Goal: Obtain resource: Download file/media

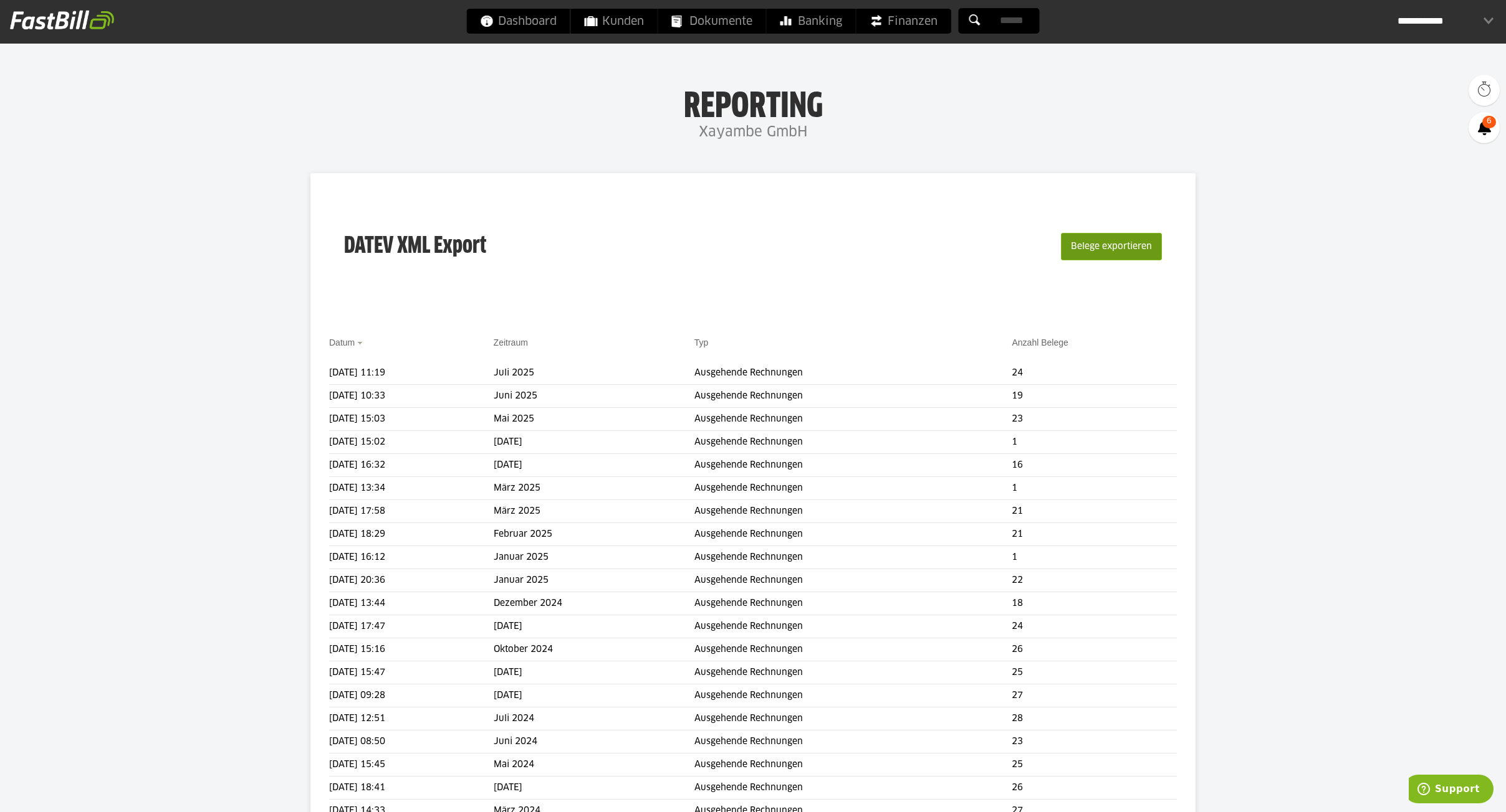
click at [1078, 242] on button "Belege exportieren" at bounding box center [1111, 247] width 101 height 28
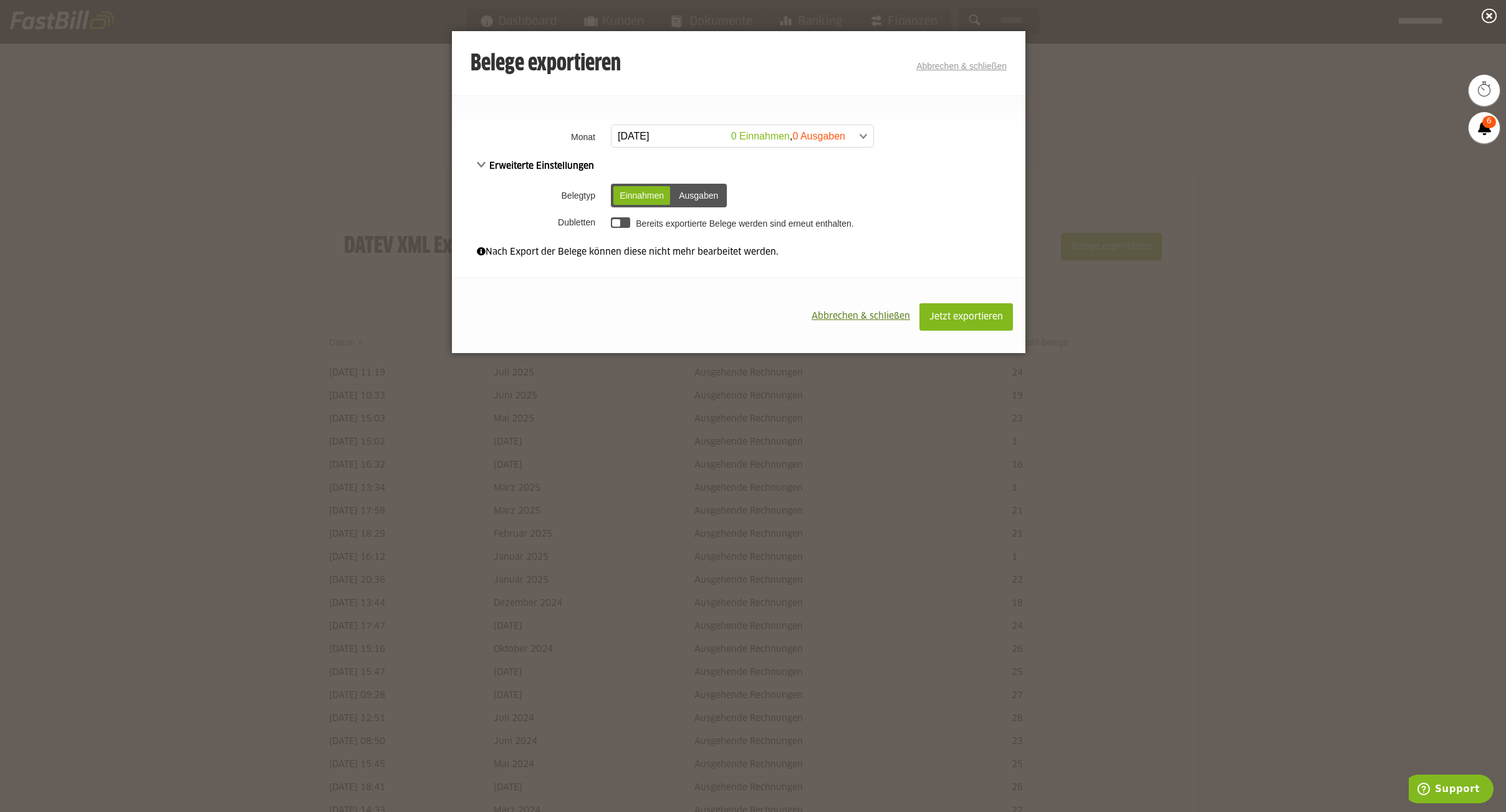
click at [737, 137] on span at bounding box center [736, 137] width 262 height 22
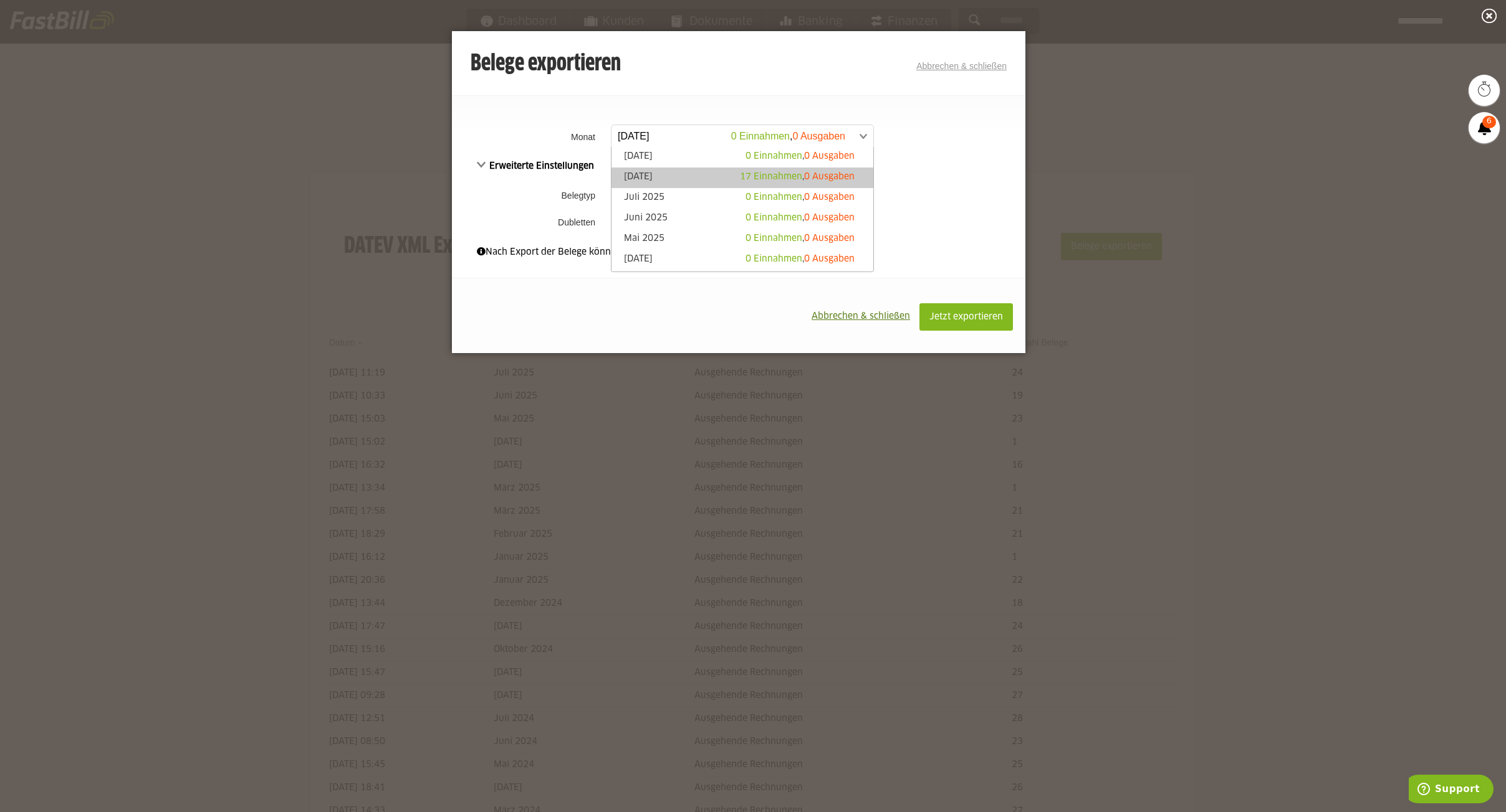
click at [697, 177] on link "August 2025 17 Einnahmen , 0 Ausgaben" at bounding box center [742, 178] width 249 height 15
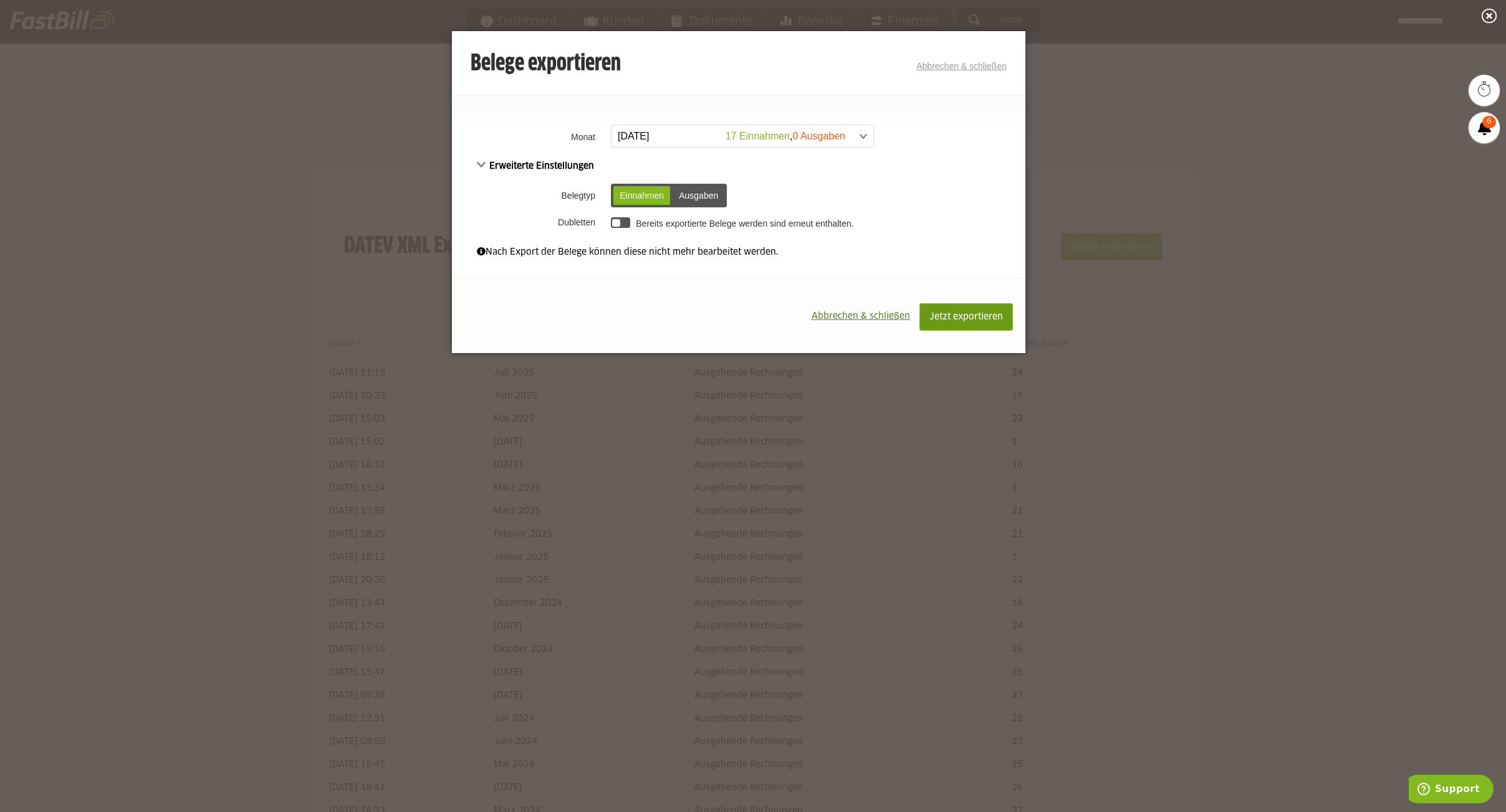
click at [981, 316] on span "Jetzt exportieren" at bounding box center [966, 317] width 73 height 9
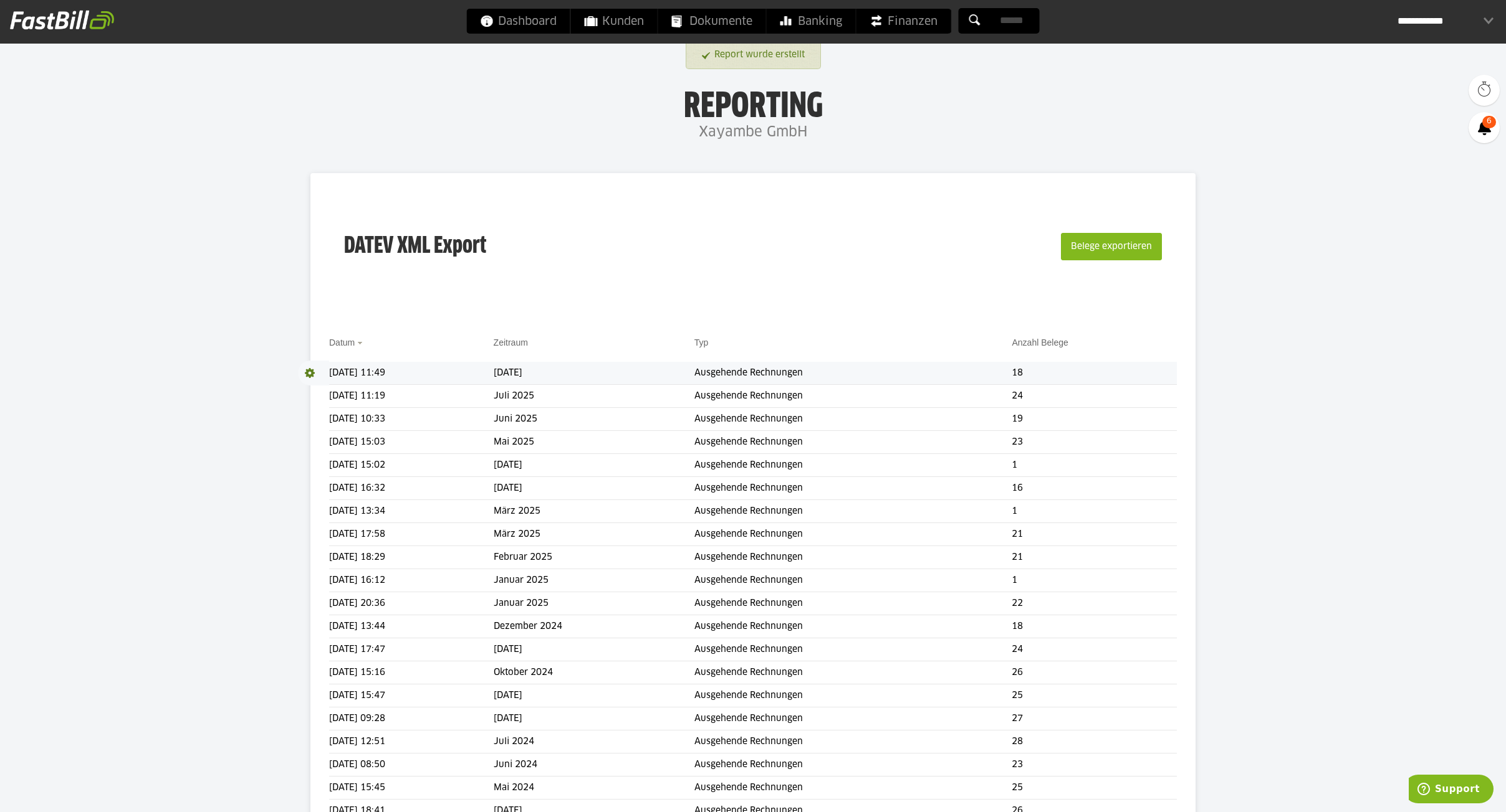
click at [952, 373] on td "Ausgehende Rechnungen" at bounding box center [853, 373] width 318 height 23
click at [312, 373] on span at bounding box center [313, 373] width 31 height 25
click at [329, 390] on link "Download" at bounding box center [331, 390] width 67 height 15
click at [525, 20] on span "Dashboard" at bounding box center [518, 21] width 76 height 25
